Goal: Transaction & Acquisition: Purchase product/service

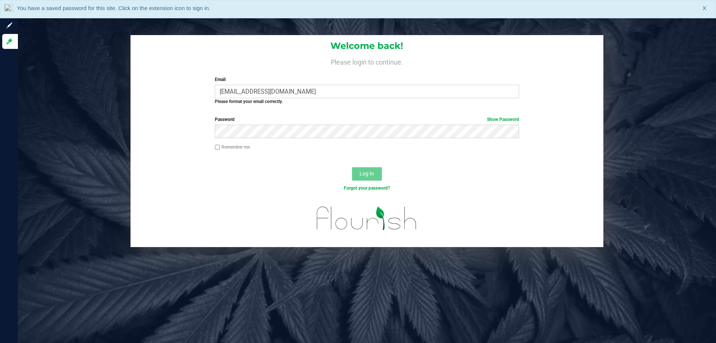
type input "edodich@liveparallel.com"
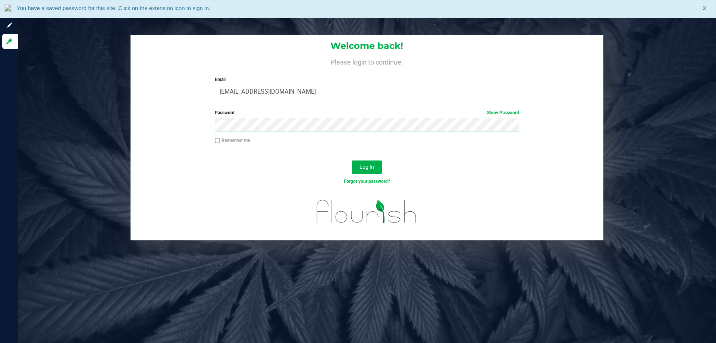
click at [352, 160] on button "Log In" at bounding box center [367, 166] width 30 height 13
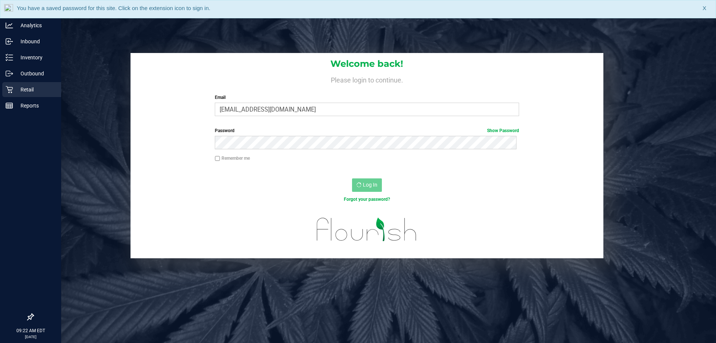
click at [13, 87] on p "Retail" at bounding box center [35, 89] width 45 height 9
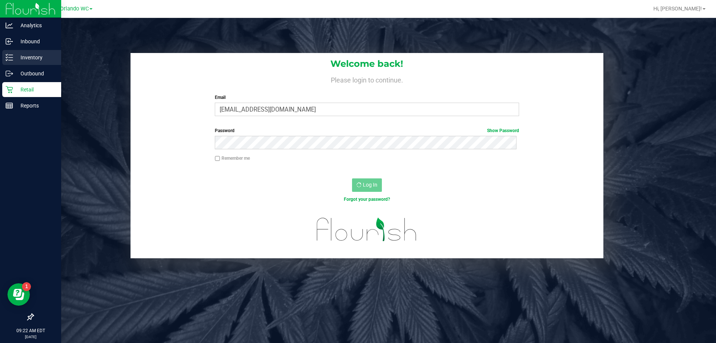
click at [23, 62] on div "Inventory" at bounding box center [31, 57] width 59 height 15
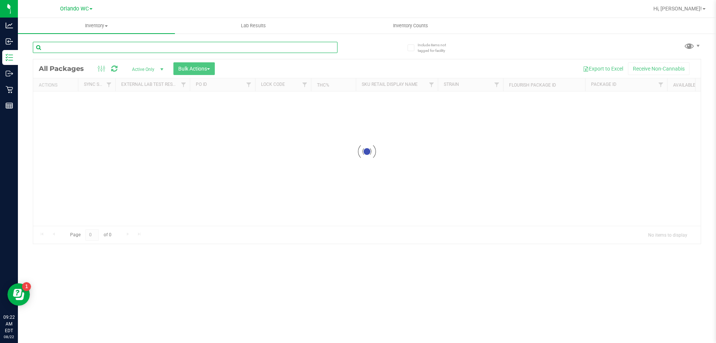
click at [137, 45] on input "text" at bounding box center [185, 47] width 305 height 11
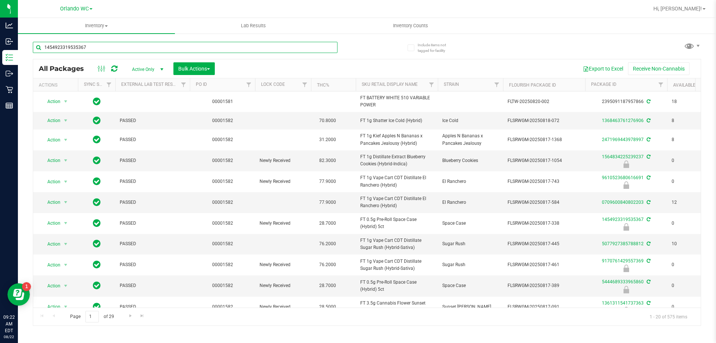
type input "1454923319535367"
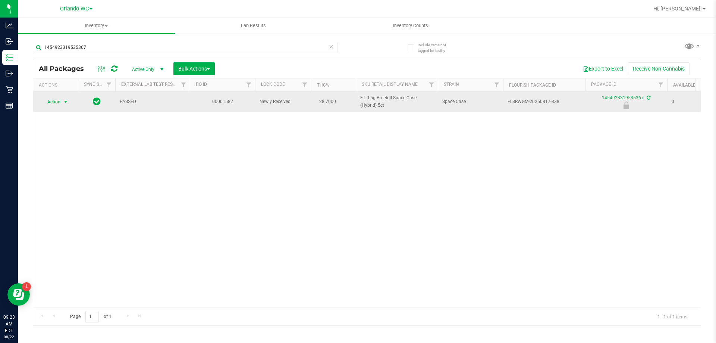
click at [65, 101] on span "select" at bounding box center [66, 102] width 6 height 6
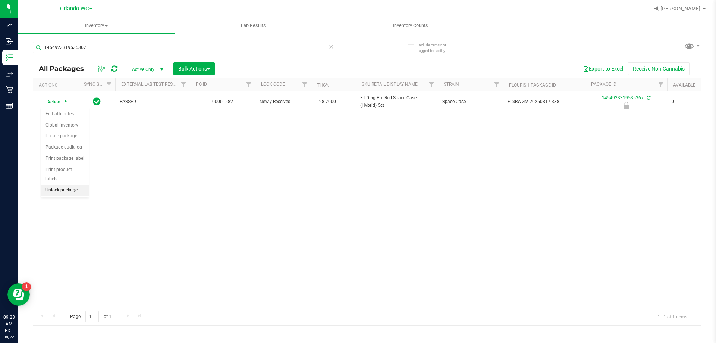
click at [77, 185] on li "Unlock package" at bounding box center [65, 190] width 48 height 11
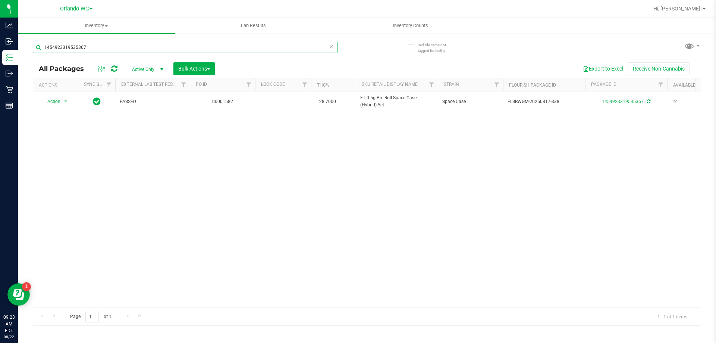
click at [88, 47] on input "1454923319535367" at bounding box center [185, 47] width 305 height 11
type input "2357948717132285"
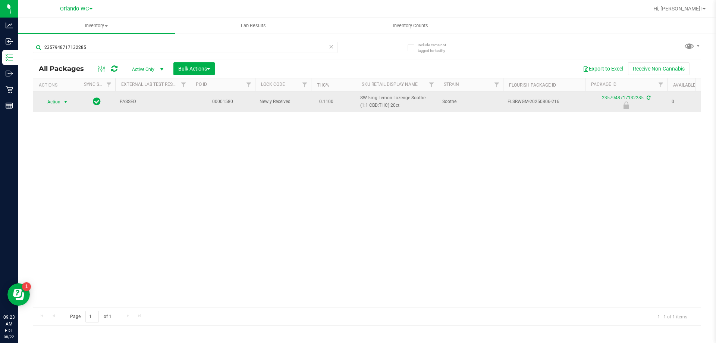
click at [66, 103] on span "select" at bounding box center [66, 102] width 6 height 6
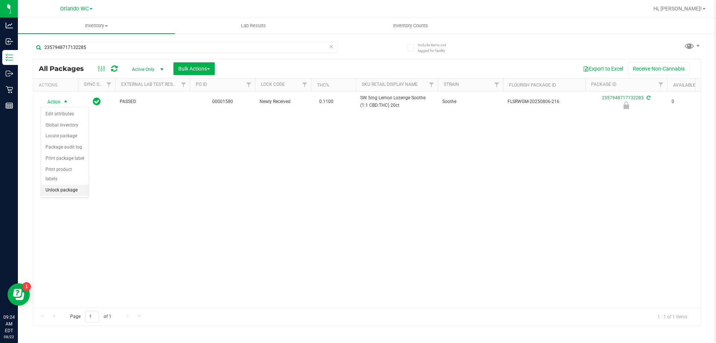
click at [72, 185] on li "Unlock package" at bounding box center [65, 190] width 48 height 11
click at [106, 41] on div "2357948717132285" at bounding box center [200, 47] width 334 height 24
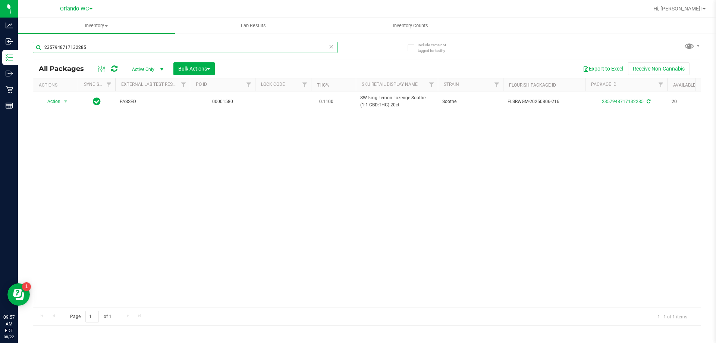
click at [97, 45] on input "2357948717132285" at bounding box center [185, 47] width 305 height 11
type input "0990353811834265"
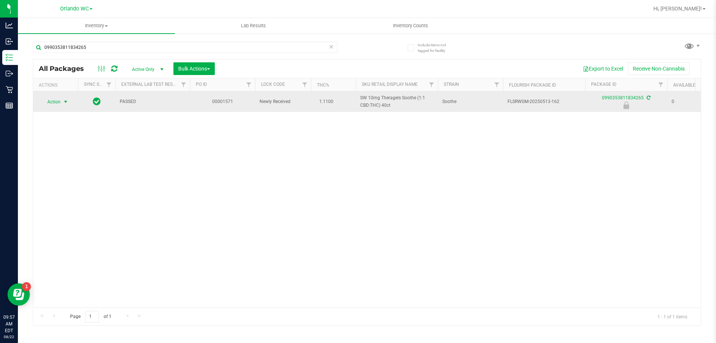
click at [65, 103] on span "select" at bounding box center [66, 102] width 6 height 6
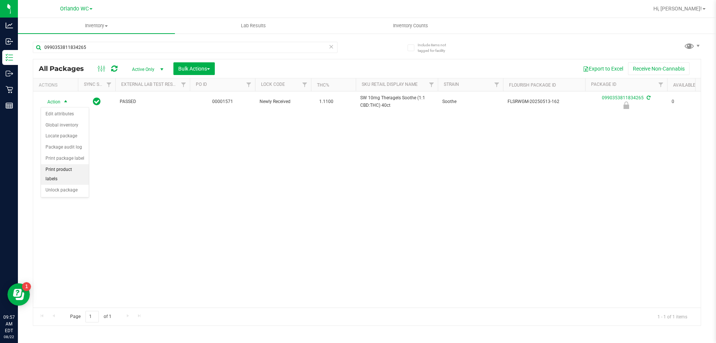
click at [59, 170] on li "Print product labels" at bounding box center [65, 174] width 48 height 21
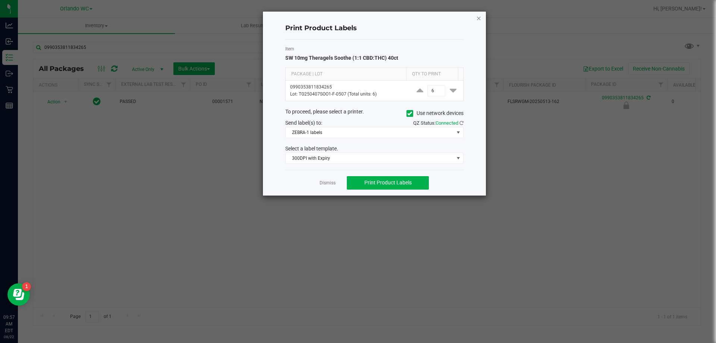
click at [478, 14] on icon "button" at bounding box center [478, 17] width 5 height 9
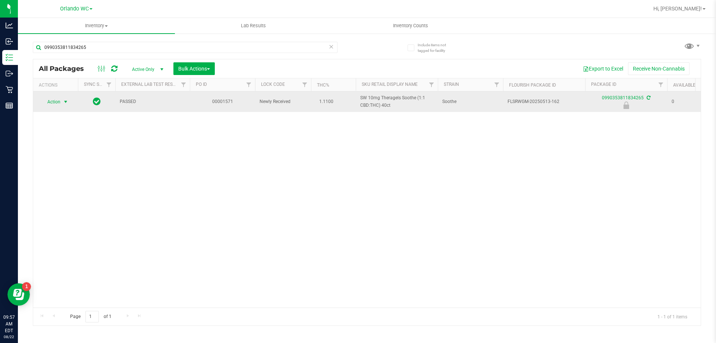
click at [50, 106] on span "Action" at bounding box center [51, 102] width 20 height 10
click at [55, 102] on span "Action" at bounding box center [51, 102] width 20 height 10
click at [54, 103] on span "Action" at bounding box center [51, 102] width 20 height 10
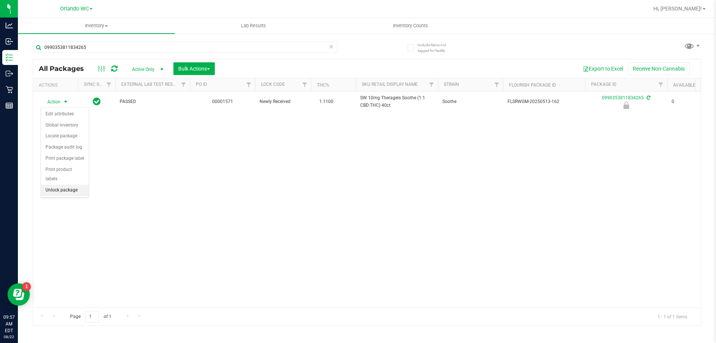
click at [62, 185] on li "Unlock package" at bounding box center [65, 190] width 48 height 11
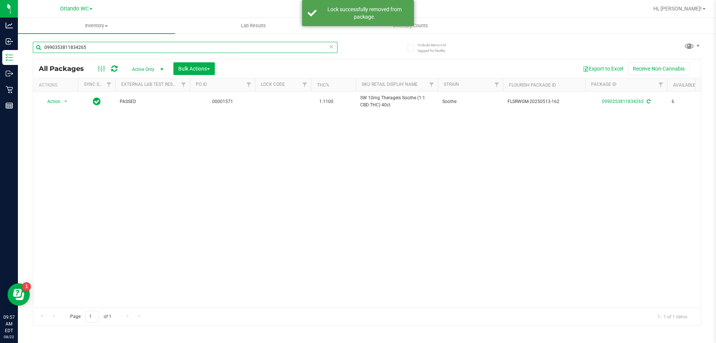
click at [146, 45] on input "0990353811834265" at bounding box center [185, 47] width 305 height 11
type input "4948690693295073"
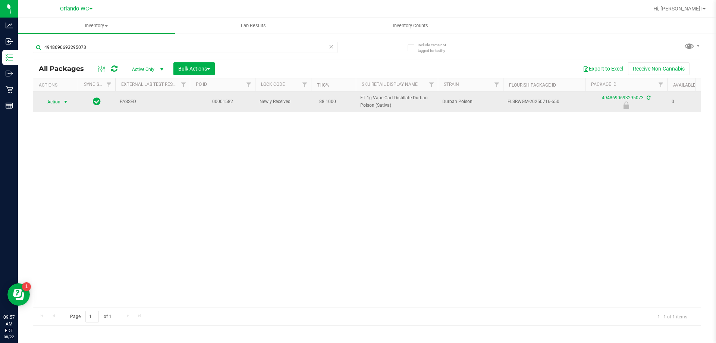
click at [65, 104] on span "select" at bounding box center [66, 102] width 6 height 6
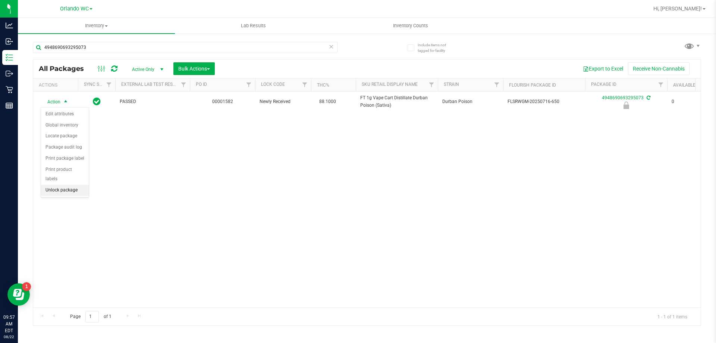
click at [71, 185] on li "Unlock package" at bounding box center [65, 190] width 48 height 11
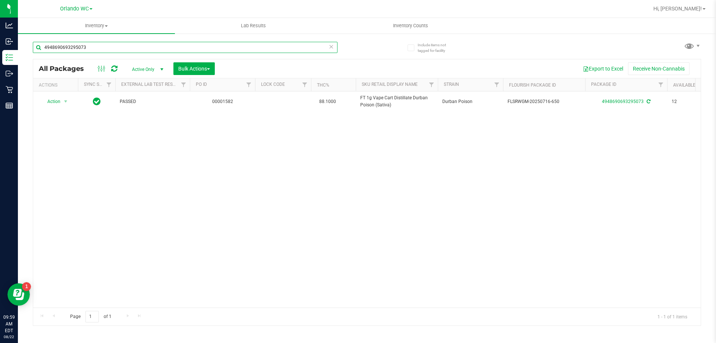
click at [276, 46] on input "4948690693295073" at bounding box center [185, 47] width 305 height 11
type input "4"
type input "-162"
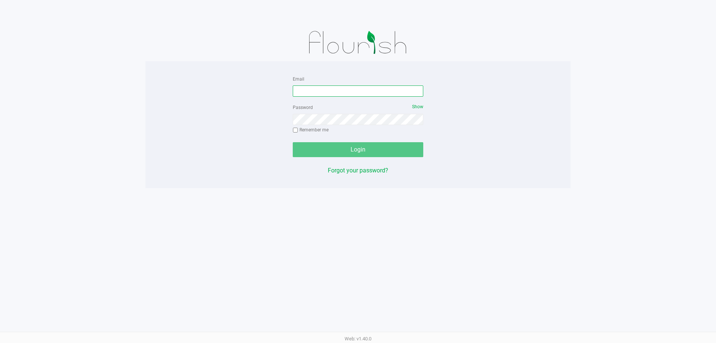
click at [331, 90] on input "Email" at bounding box center [358, 90] width 130 height 11
type input "[EMAIL_ADDRESS][DOMAIN_NAME]"
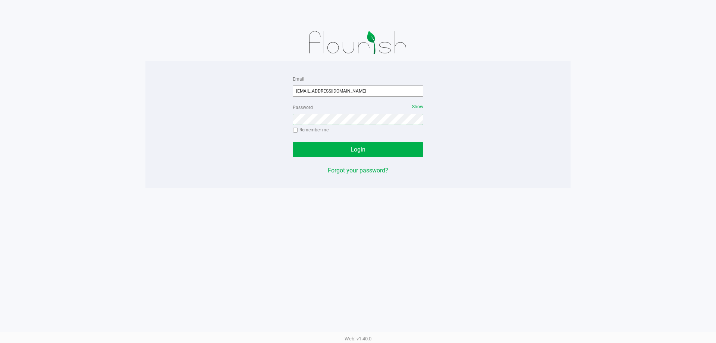
click at [293, 142] on button "Login" at bounding box center [358, 149] width 130 height 15
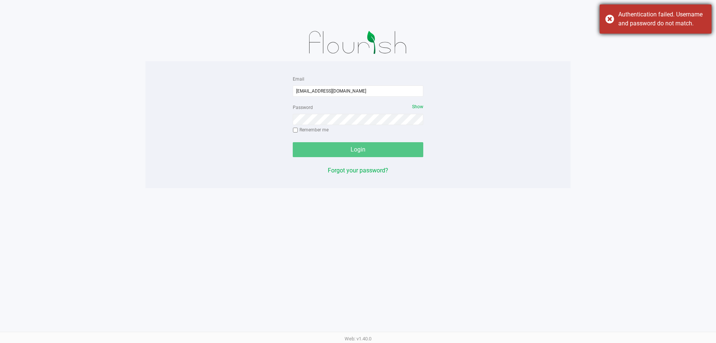
click at [637, 17] on div "Authentication failed. Username and password do not match." at bounding box center [662, 19] width 88 height 18
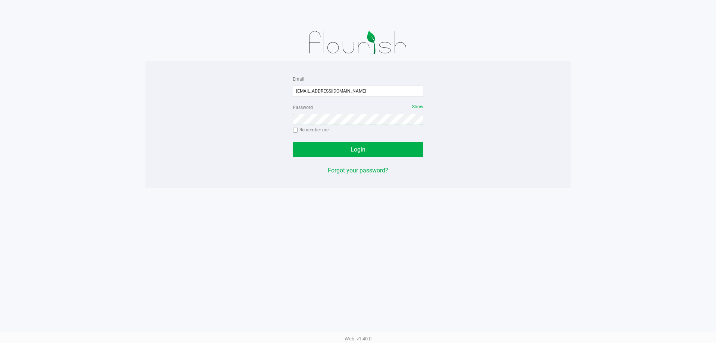
click at [293, 142] on button "Login" at bounding box center [358, 149] width 130 height 15
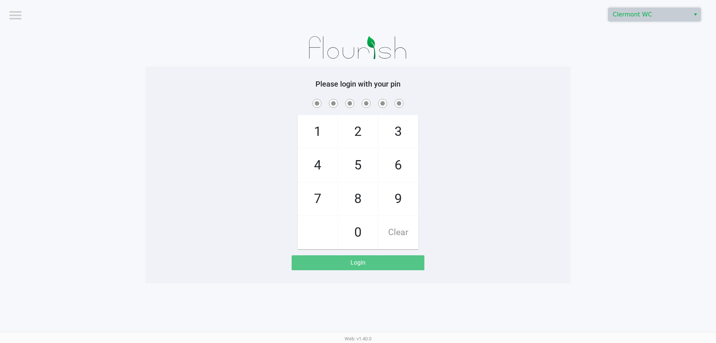
click at [649, 19] on span "Clermont WC" at bounding box center [649, 14] width 73 height 9
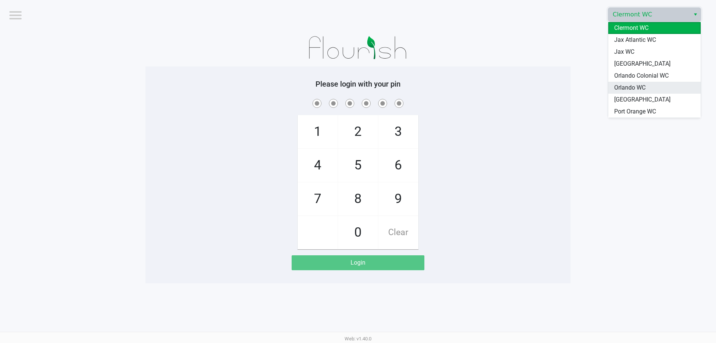
click at [635, 84] on span "Orlando WC" at bounding box center [629, 87] width 31 height 9
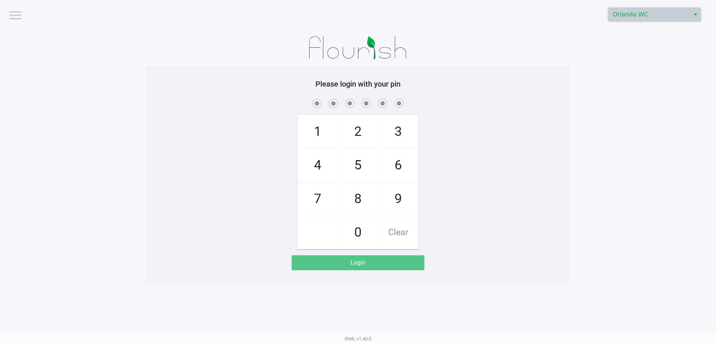
click at [580, 97] on app-pos-login-wrapper "Logout Orlando WC Please login with your pin 1 4 7 2 5 8 0 3 6 9 Clear Login" at bounding box center [358, 141] width 716 height 283
checkbox input "true"
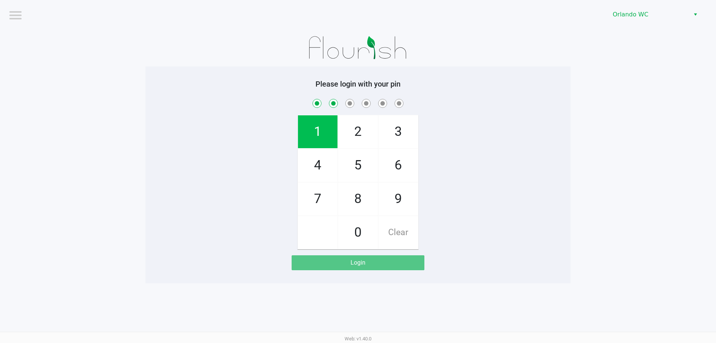
checkbox input "true"
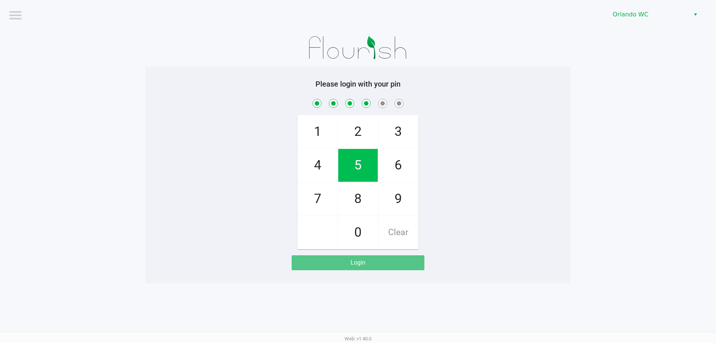
checkbox input "true"
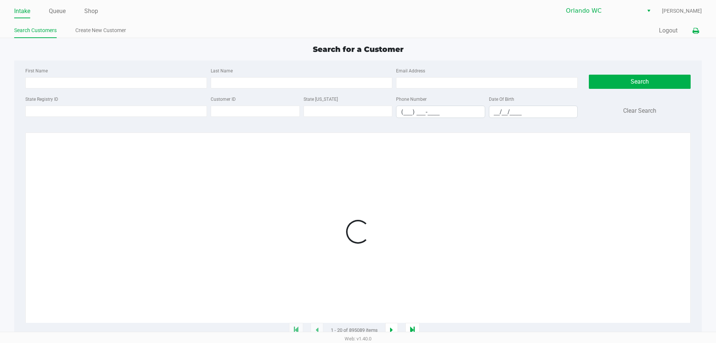
click at [689, 32] on button at bounding box center [695, 31] width 12 height 14
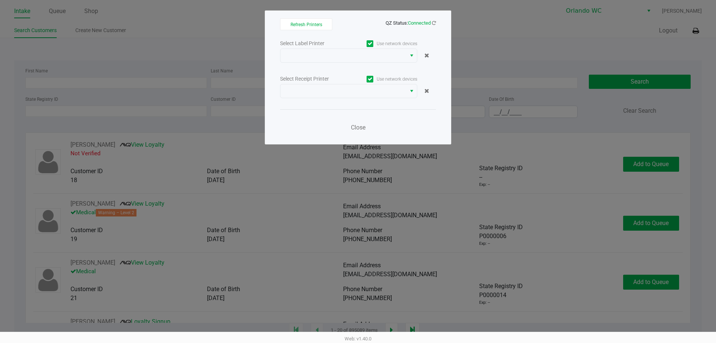
click at [290, 63] on div "Select Label Printer Use network devices Select Receipt Printer Use network dev…" at bounding box center [358, 87] width 156 height 98
click at [292, 56] on span at bounding box center [343, 55] width 117 height 9
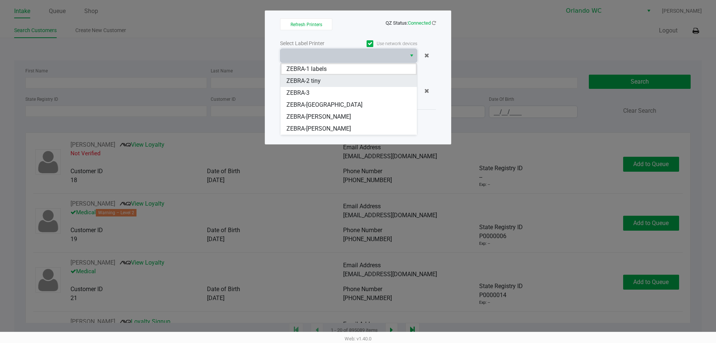
click at [311, 78] on span "ZEBRA-2 tiny" at bounding box center [303, 80] width 34 height 9
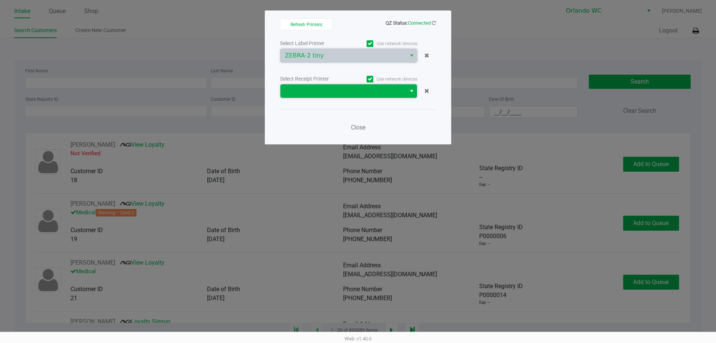
click at [320, 94] on span at bounding box center [343, 90] width 117 height 9
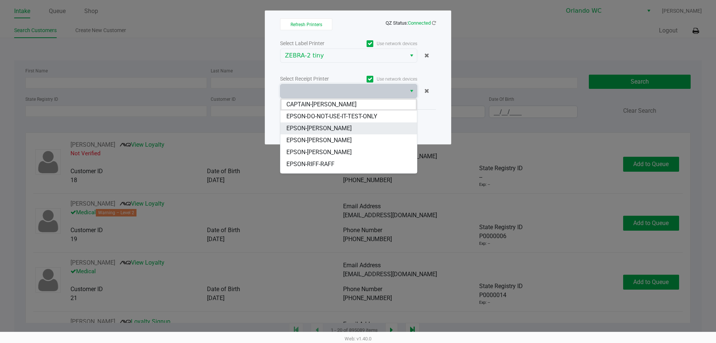
click at [325, 130] on span "EPSON-[PERSON_NAME]" at bounding box center [318, 128] width 65 height 9
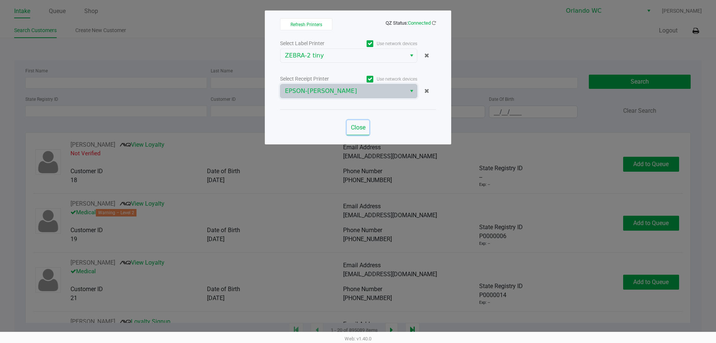
click at [366, 128] on button "Close" at bounding box center [358, 127] width 22 height 15
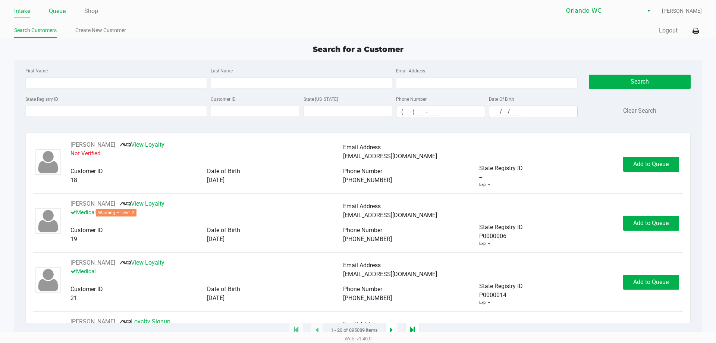
click at [59, 13] on link "Queue" at bounding box center [57, 11] width 17 height 10
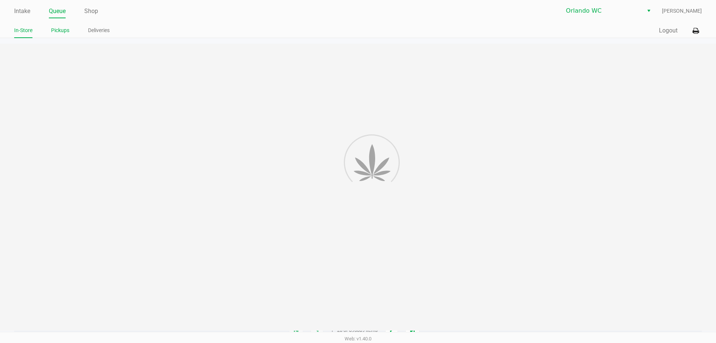
click at [63, 31] on link "Pickups" at bounding box center [60, 30] width 18 height 9
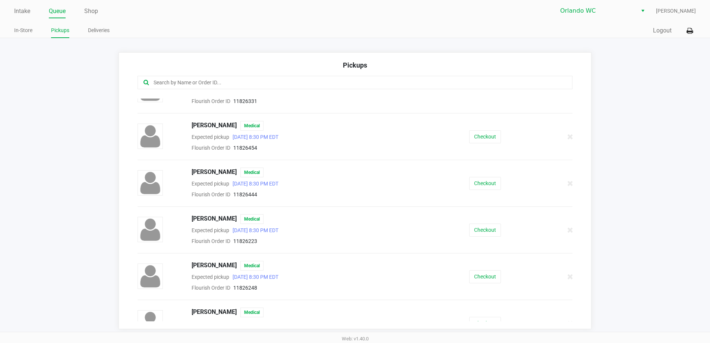
scroll to position [37, 0]
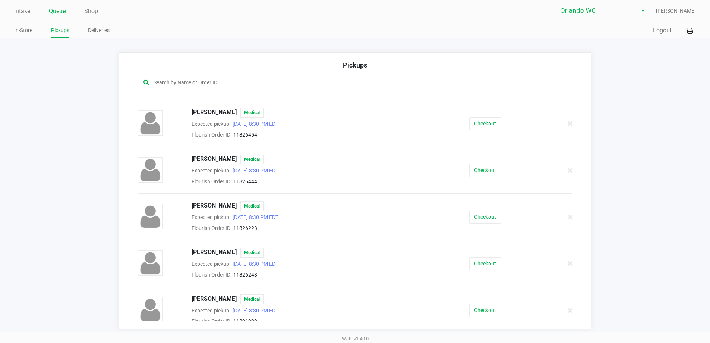
drag, startPoint x: 43, startPoint y: 138, endPoint x: 54, endPoint y: 134, distance: 12.1
click at [43, 136] on app-pickups "Pickups [PERSON_NAME] Medical Expected pickup [DATE] 8:30 PM EDT Flourish Order…" at bounding box center [355, 190] width 710 height 277
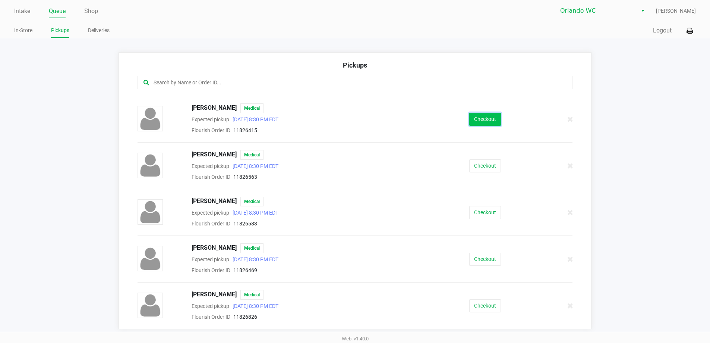
click at [476, 122] on button "Checkout" at bounding box center [485, 119] width 32 height 13
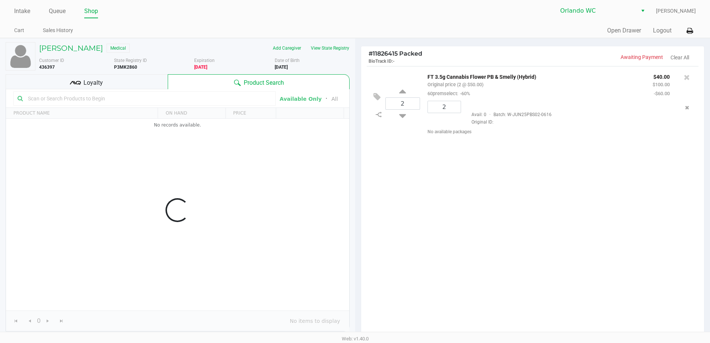
click at [116, 75] on div "Loyalty" at bounding box center [87, 81] width 162 height 15
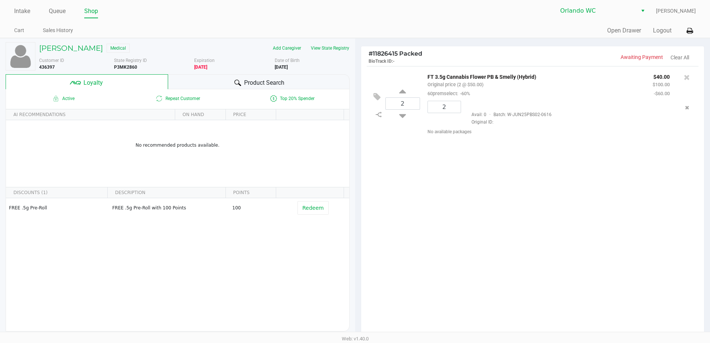
click at [318, 81] on div "Product Search" at bounding box center [259, 81] width 182 height 15
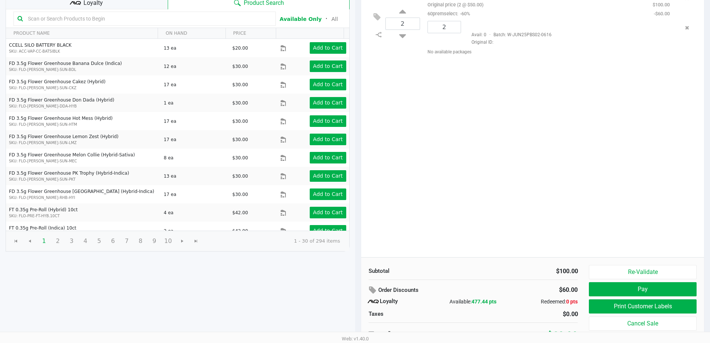
scroll to position [85, 0]
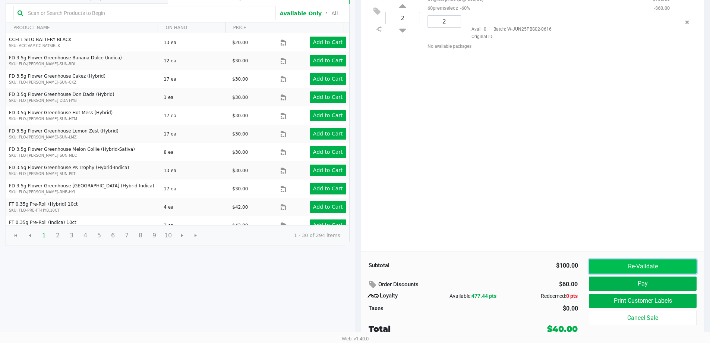
click at [647, 263] on button "Re-Validate" at bounding box center [642, 266] width 107 height 14
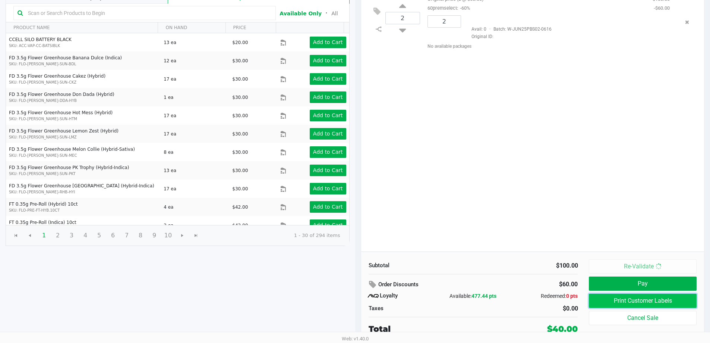
click at [657, 300] on button "Print Customer Labels" at bounding box center [642, 300] width 107 height 14
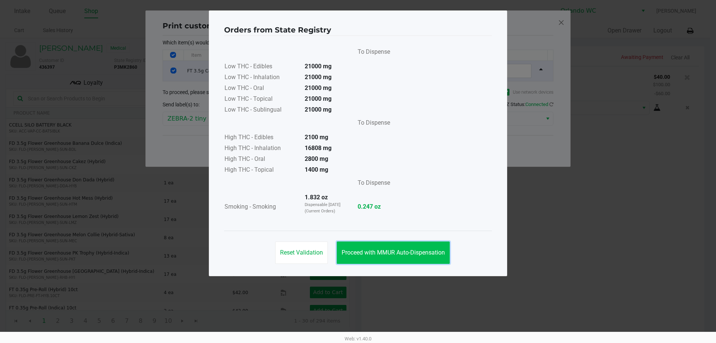
click at [384, 256] on button "Proceed with MMUR Auto-Dispensation" at bounding box center [393, 252] width 113 height 22
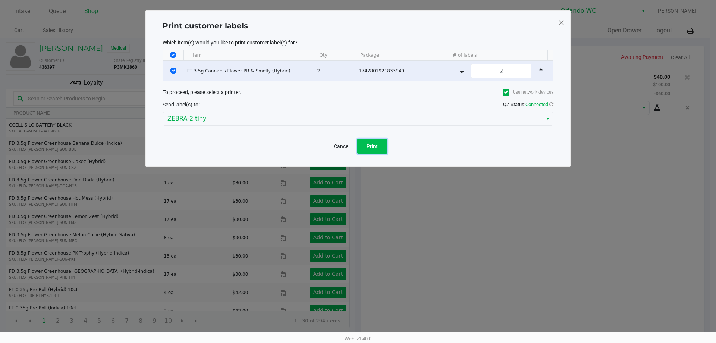
click at [374, 143] on span "Print" at bounding box center [371, 146] width 11 height 6
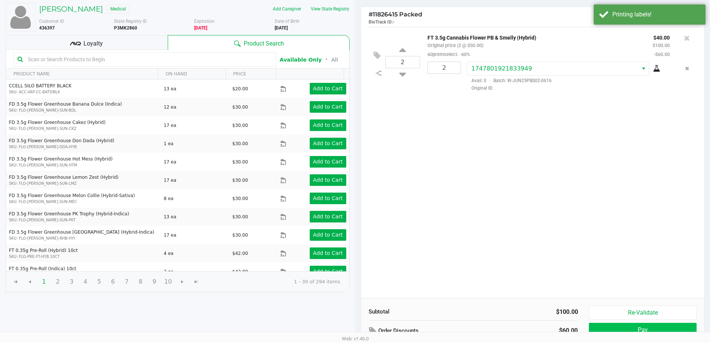
scroll to position [85, 0]
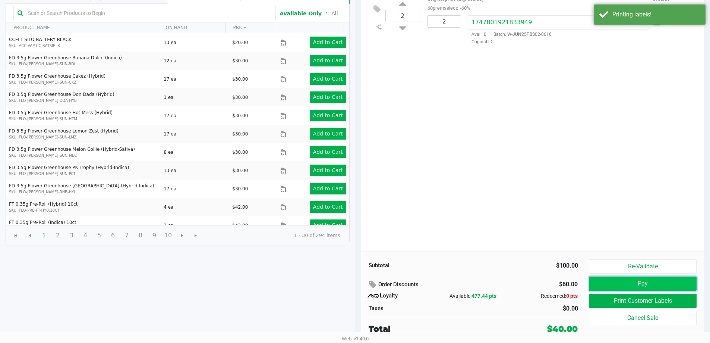
click at [623, 289] on button "Pay" at bounding box center [642, 283] width 107 height 14
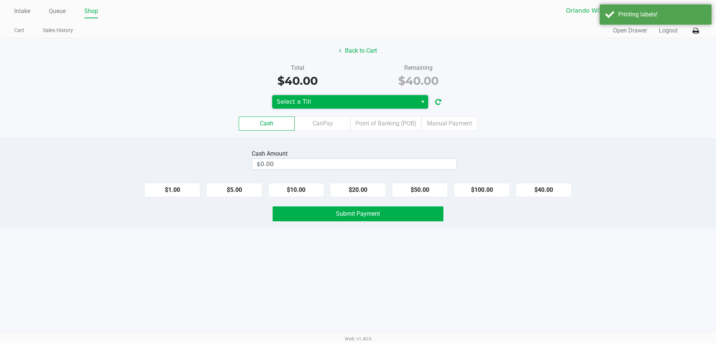
click at [400, 104] on span "Select a Till" at bounding box center [345, 101] width 136 height 9
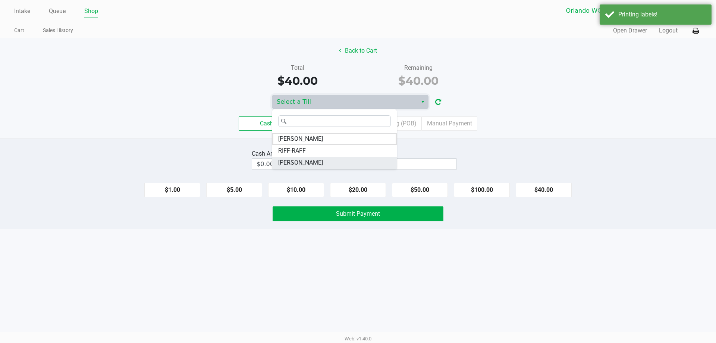
click at [313, 160] on span "[PERSON_NAME]" at bounding box center [300, 162] width 45 height 9
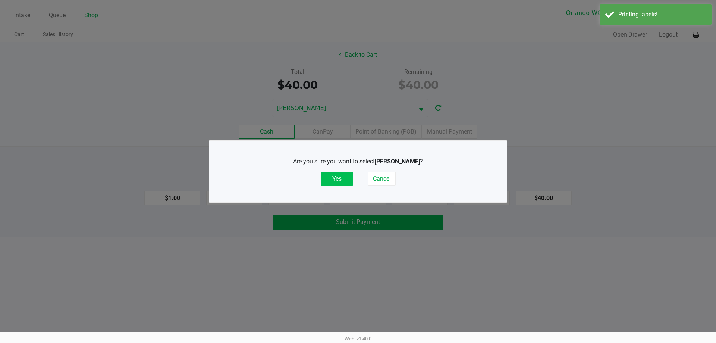
click at [332, 182] on button "Yes" at bounding box center [337, 179] width 32 height 14
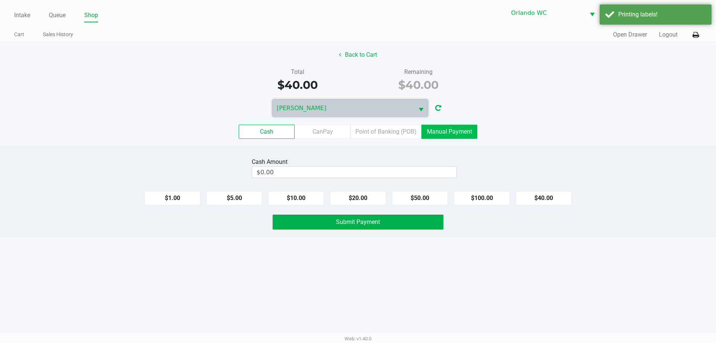
click at [468, 132] on label "Manual Payment" at bounding box center [449, 132] width 56 height 14
click at [0, 0] on 8 "Manual Payment" at bounding box center [0, 0] width 0 height 0
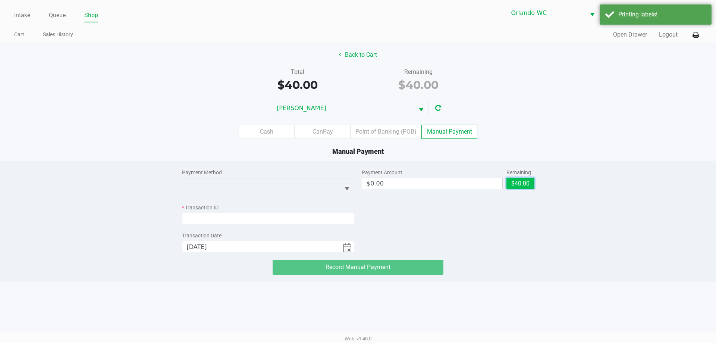
click at [522, 186] on button "$40.00" at bounding box center [520, 182] width 28 height 11
type input "$40.00"
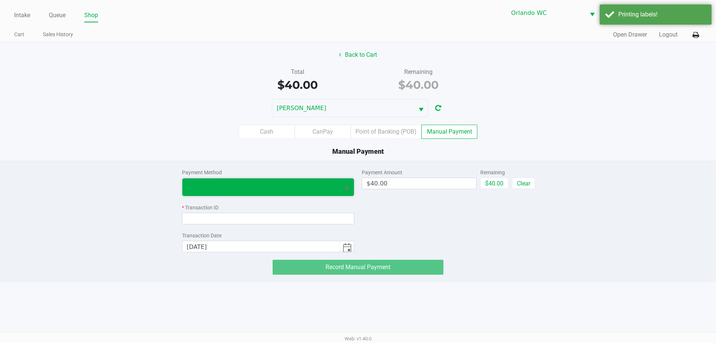
drag, startPoint x: 321, startPoint y: 186, endPoint x: 306, endPoint y: 191, distance: 16.4
click at [319, 188] on span at bounding box center [261, 186] width 149 height 9
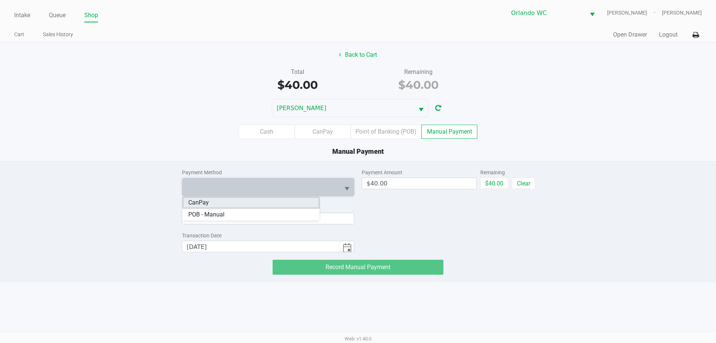
click at [257, 202] on li "CanPay" at bounding box center [250, 202] width 137 height 12
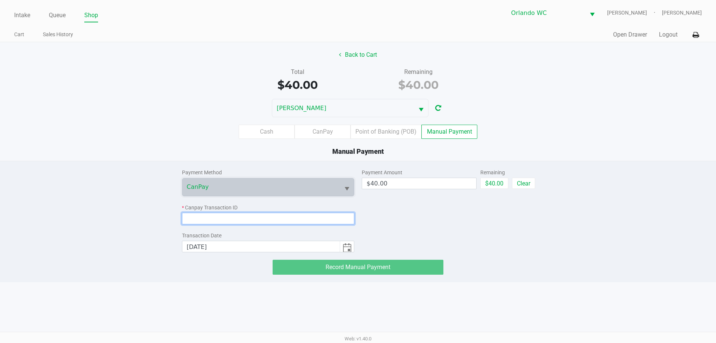
click at [251, 214] on input at bounding box center [268, 219] width 173 height 12
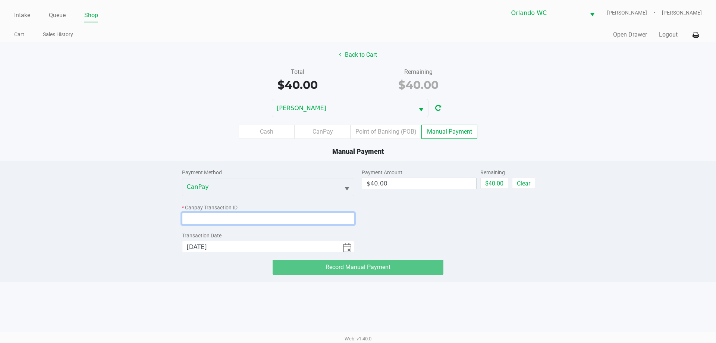
paste input "IFATAMERUQUD"
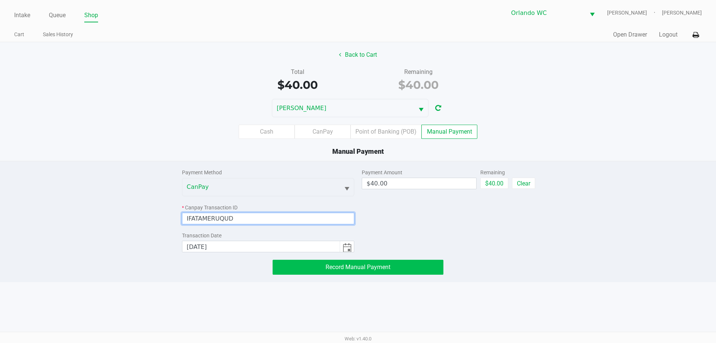
type input "IFATAMERUQUD"
click at [335, 267] on span "Record Manual Payment" at bounding box center [357, 266] width 65 height 7
